Goal: Information Seeking & Learning: Find specific fact

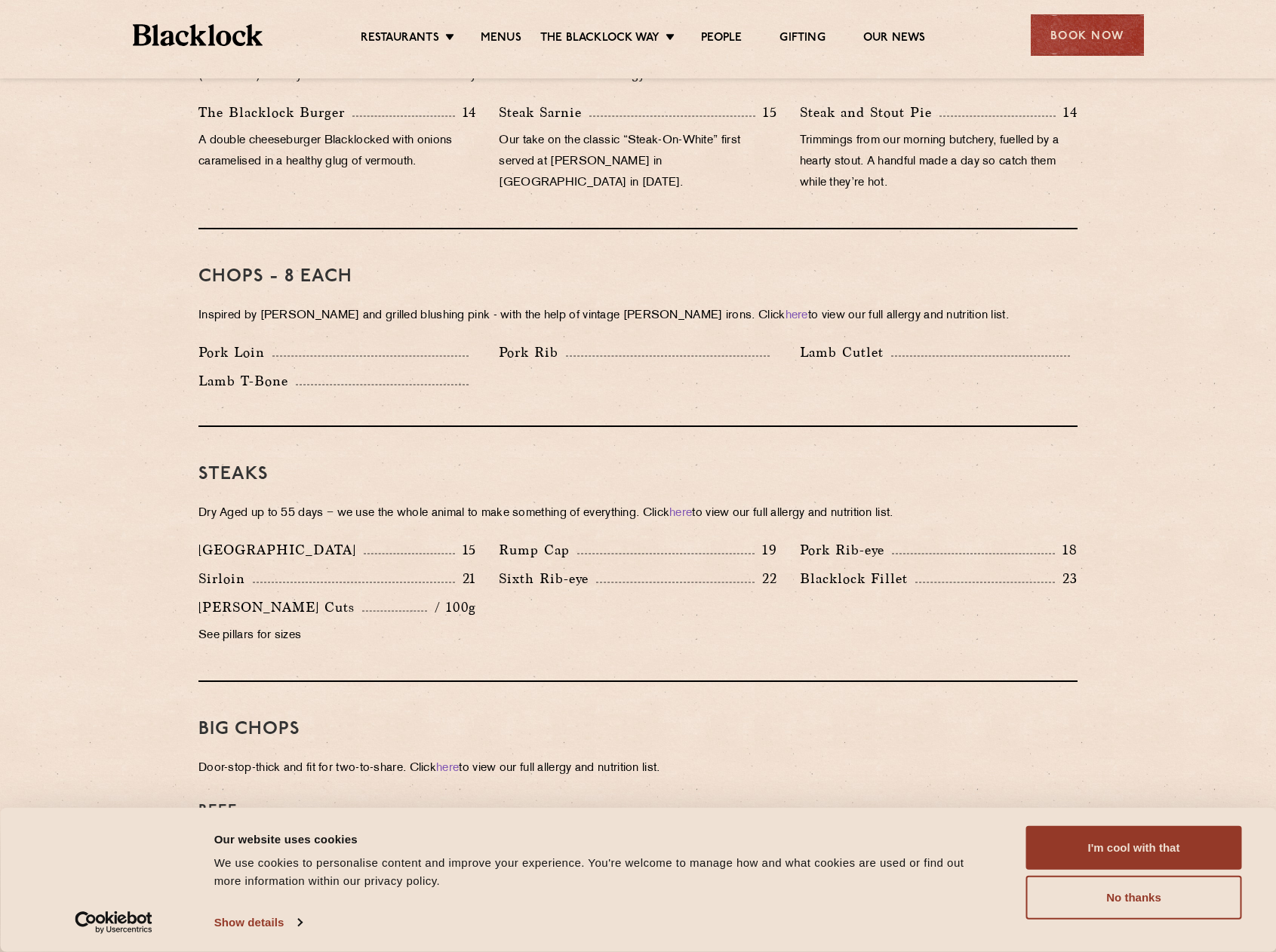
scroll to position [830, 0]
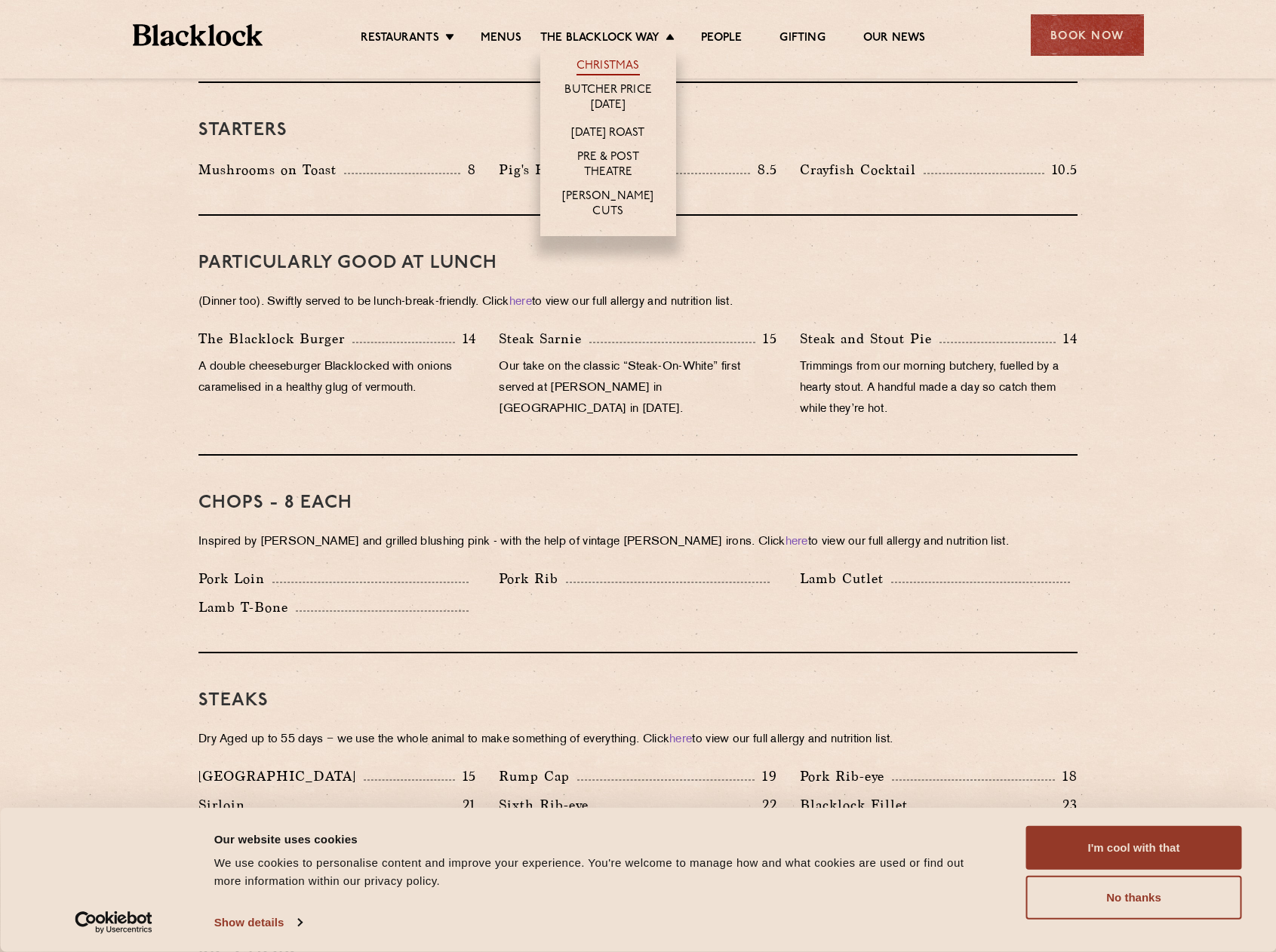
click at [611, 61] on link "Christmas" at bounding box center [608, 67] width 63 height 16
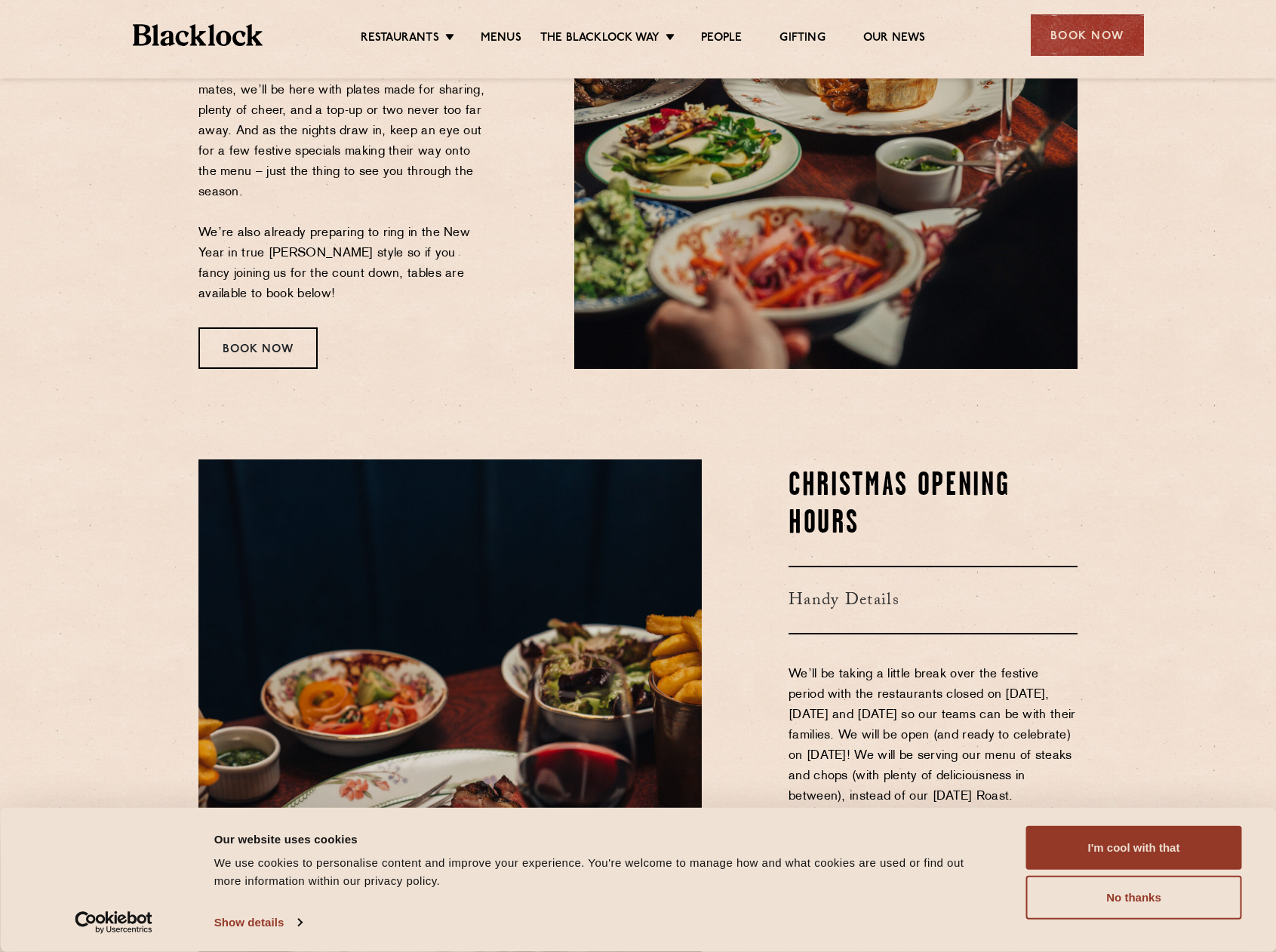
scroll to position [679, 0]
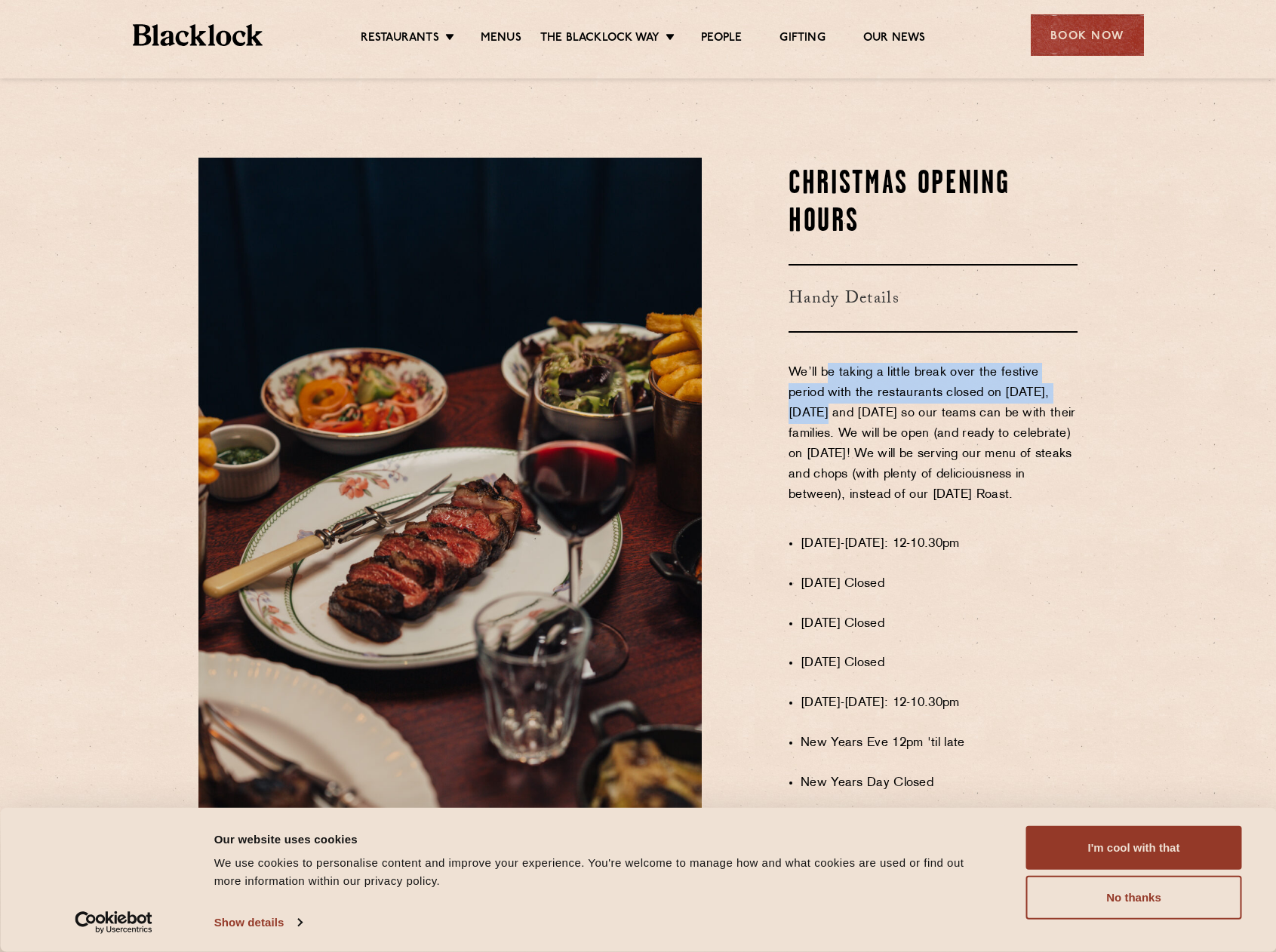
drag, startPoint x: 826, startPoint y: 363, endPoint x: 1092, endPoint y: 380, distance: 266.5
click at [1092, 380] on div "Christmas Opening Hours Handy Details We’ll be taking a little break over the f…" at bounding box center [638, 535] width 917 height 754
drag, startPoint x: 822, startPoint y: 401, endPoint x: 830, endPoint y: 410, distance: 12.0
click at [1021, 408] on p "We’ll be taking a little break over the festive period with the restaurants clo…" at bounding box center [932, 444] width 289 height 163
drag, startPoint x: 788, startPoint y: 426, endPoint x: 894, endPoint y: 425, distance: 106.0
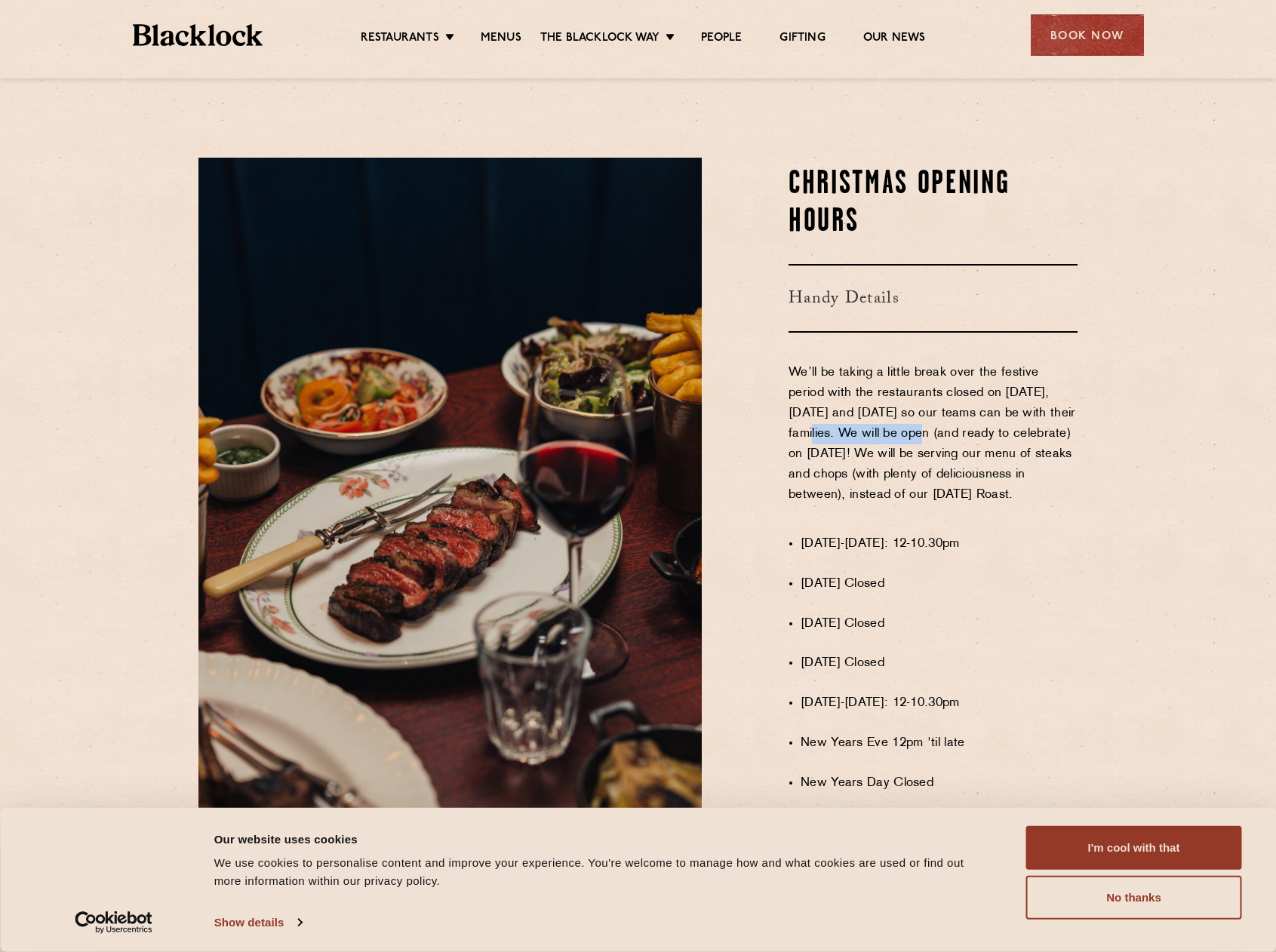
click at [894, 425] on p "We’ll be taking a little break over the festive period with the restaurants clo…" at bounding box center [932, 444] width 289 height 163
drag, startPoint x: 919, startPoint y: 428, endPoint x: 1049, endPoint y: 428, distance: 130.0
click at [1049, 428] on p "We’ll be taking a little break over the festive period with the restaurants clo…" at bounding box center [932, 444] width 289 height 163
drag, startPoint x: 867, startPoint y: 447, endPoint x: 996, endPoint y: 450, distance: 129.0
click at [996, 450] on p "We’ll be taking a little break over the festive period with the restaurants clo…" at bounding box center [932, 444] width 289 height 163
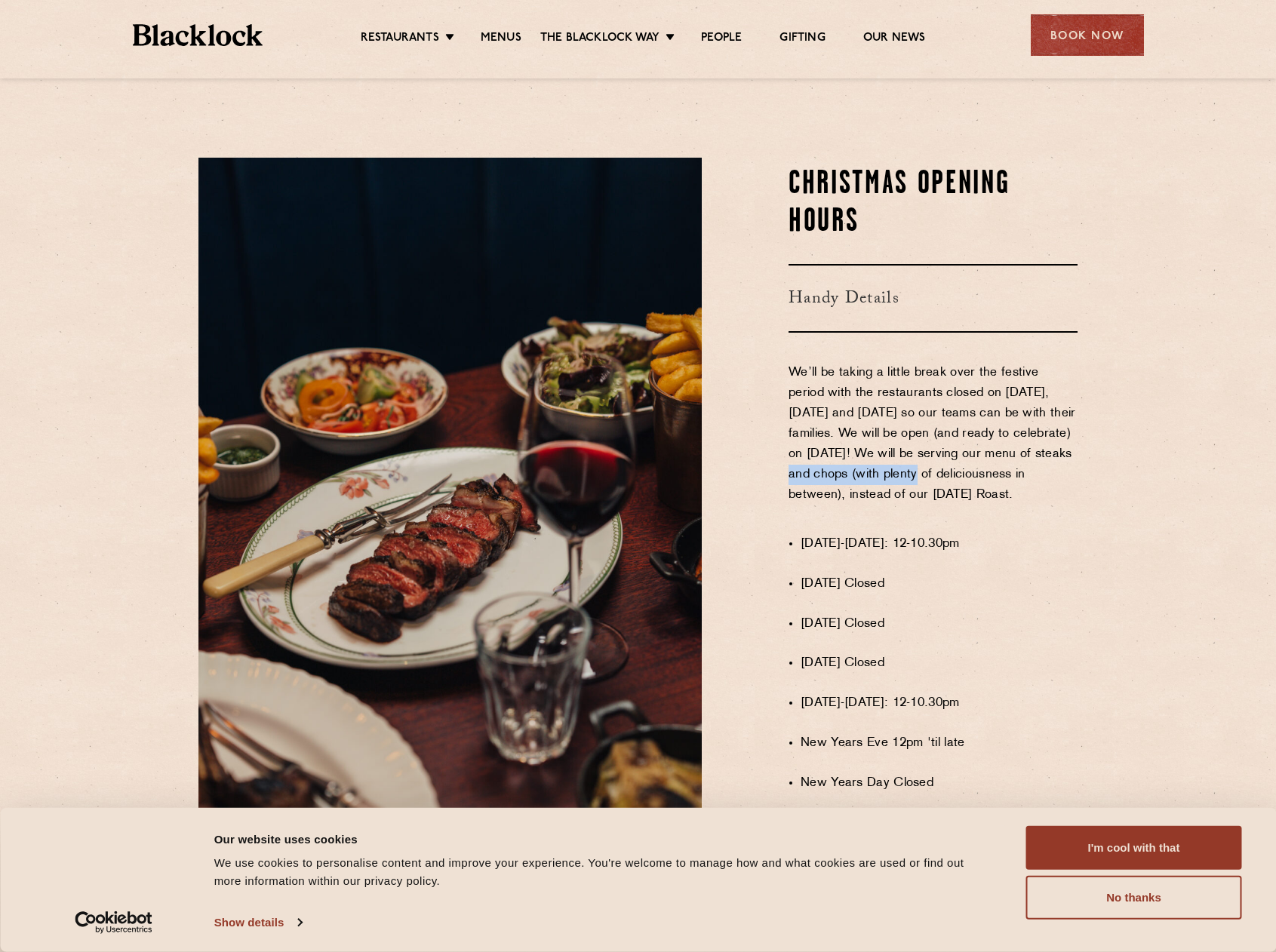
drag, startPoint x: 790, startPoint y: 467, endPoint x: 925, endPoint y: 463, distance: 135.1
click at [925, 463] on p "We’ll be taking a little break over the festive period with the restaurants clo…" at bounding box center [932, 444] width 289 height 163
drag, startPoint x: 953, startPoint y: 482, endPoint x: 1047, endPoint y: 494, distance: 94.8
click at [1047, 494] on p "We’ll be taking a little break over the festive period with the restaurants clo…" at bounding box center [932, 444] width 289 height 163
drag, startPoint x: 823, startPoint y: 502, endPoint x: 902, endPoint y: 502, distance: 79.0
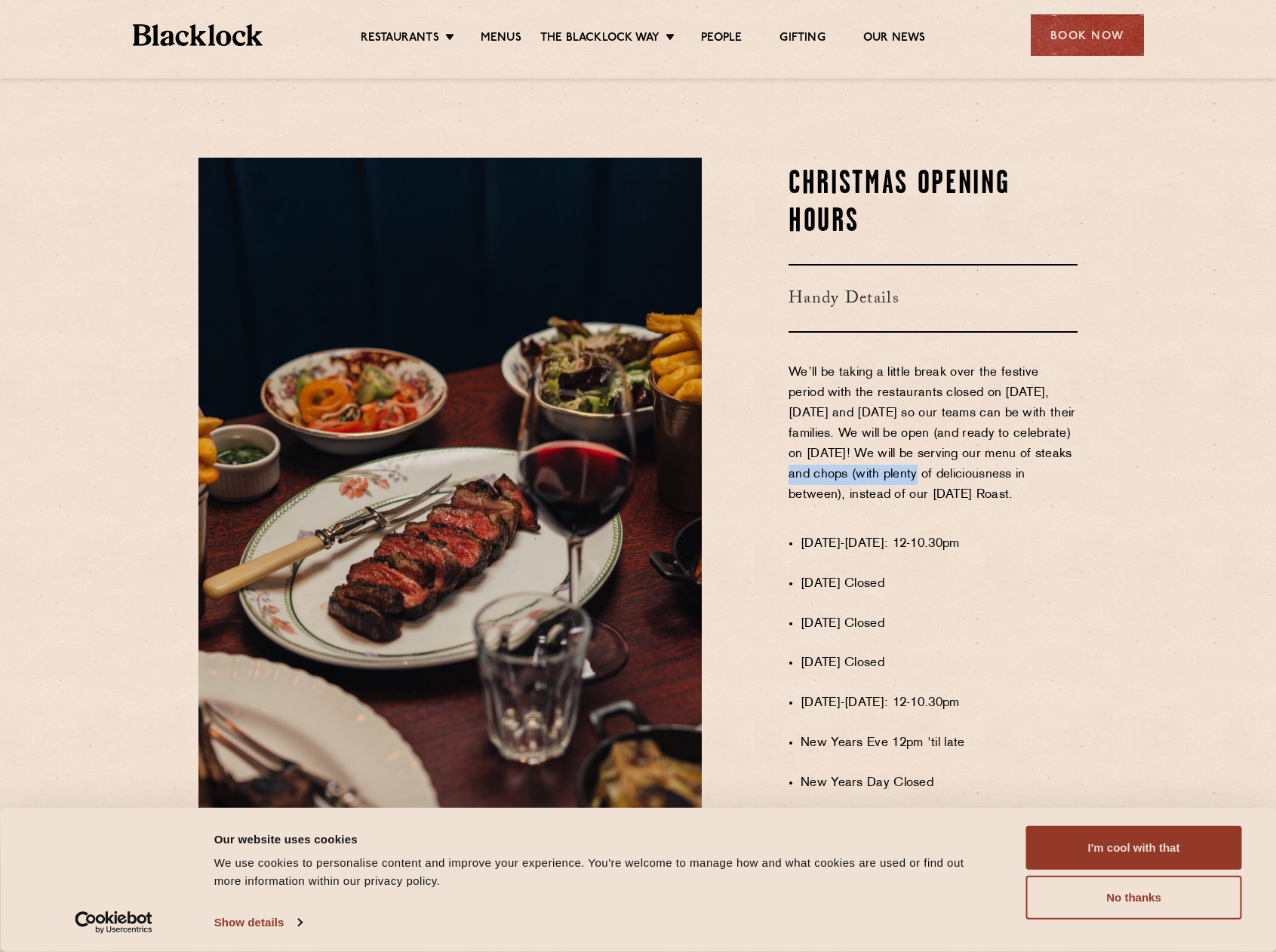
click at [902, 502] on p "We’ll be taking a little break over the festive period with the restaurants clo…" at bounding box center [932, 444] width 289 height 163
drag, startPoint x: 805, startPoint y: 557, endPoint x: 999, endPoint y: 557, distance: 194.0
click at [999, 555] on li "[DATE]-[DATE]: 12-10.30pm" at bounding box center [939, 544] width 277 height 20
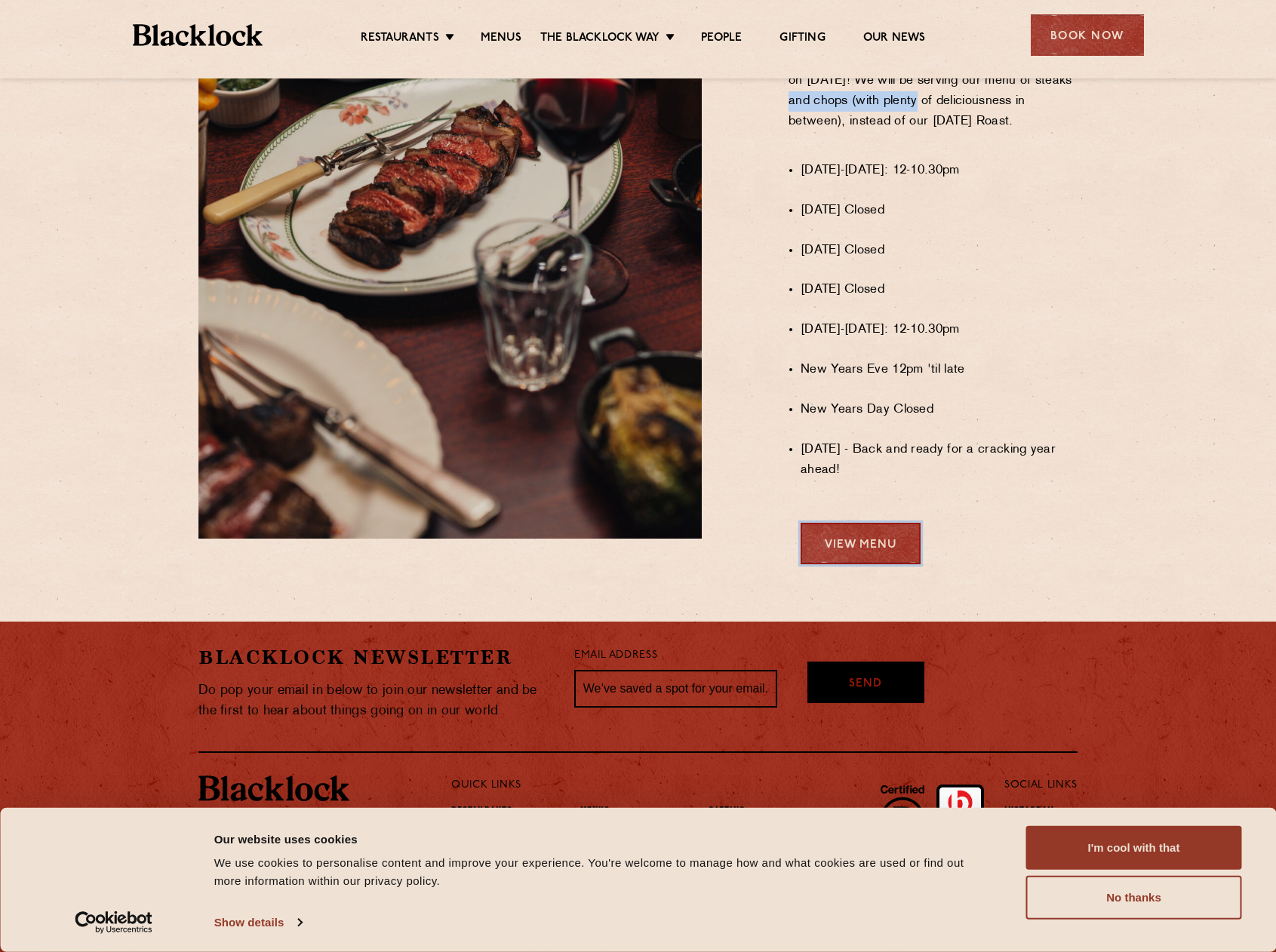
click at [841, 556] on link "View Menu" at bounding box center [860, 543] width 120 height 41
